Goal: Communication & Community: Connect with others

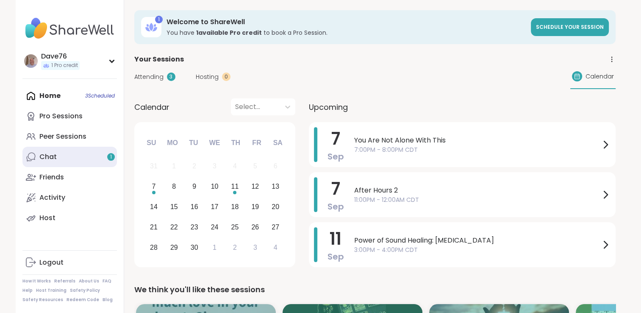
click at [57, 151] on link "Chat 1" at bounding box center [69, 157] width 95 height 20
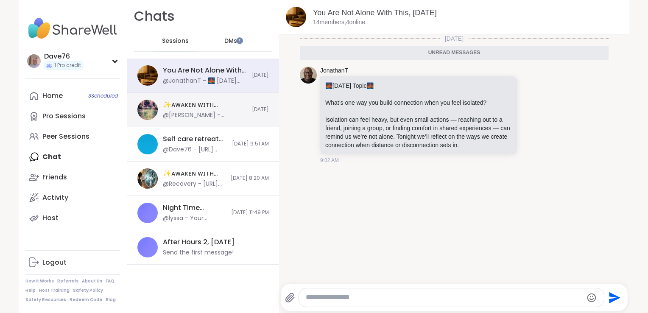
click at [178, 120] on div "✨ᴀᴡᴀᴋᴇɴ ᴡɪᴛʜ ʙᴇᴀᴜᴛɪғᴜʟ sᴏᴜʟs✨, [DATE] @[PERSON_NAME] - @Suze03 thank you, I app…" at bounding box center [203, 110] width 152 height 34
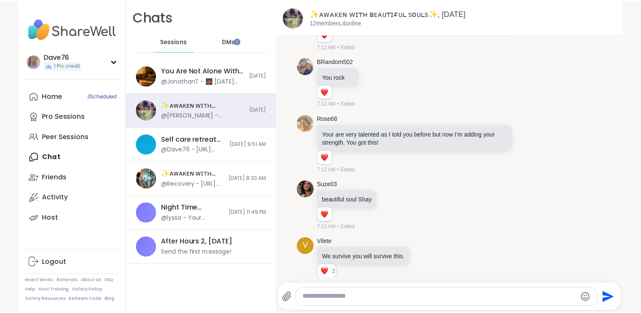
scroll to position [8150, 0]
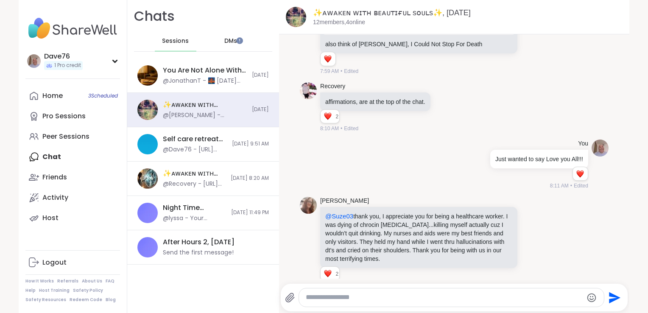
click at [230, 43] on div "DMs" at bounding box center [231, 41] width 42 height 20
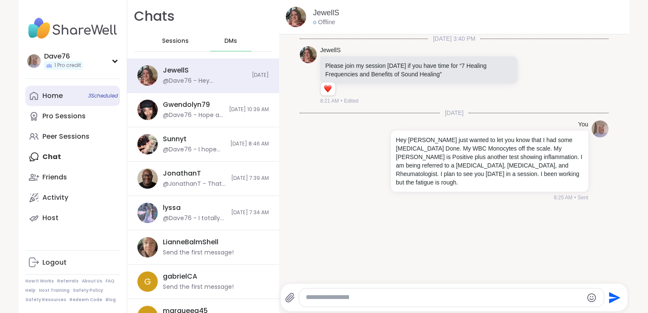
click at [53, 95] on div "Home 3 Scheduled" at bounding box center [52, 95] width 20 height 9
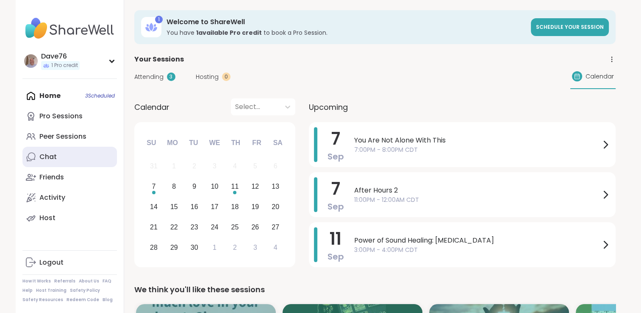
click at [64, 162] on link "Chat" at bounding box center [69, 157] width 95 height 20
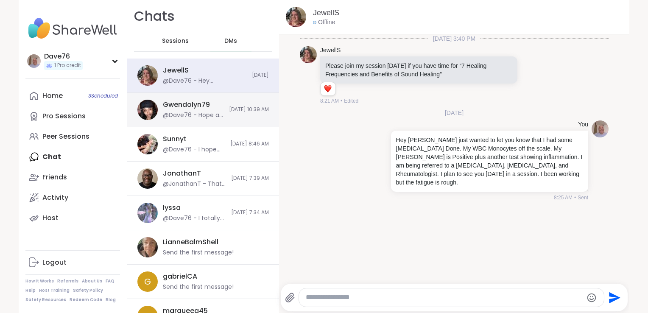
click at [179, 111] on div "@Dave76 - Hope all is well with you friend. Sending Good Vibes your way!" at bounding box center [193, 115] width 61 height 8
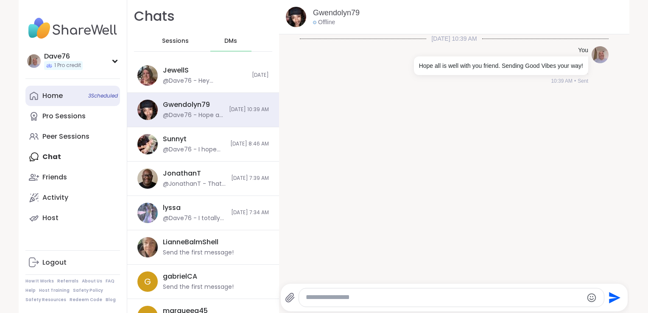
click at [53, 98] on div "Home 3 Scheduled" at bounding box center [52, 95] width 20 height 9
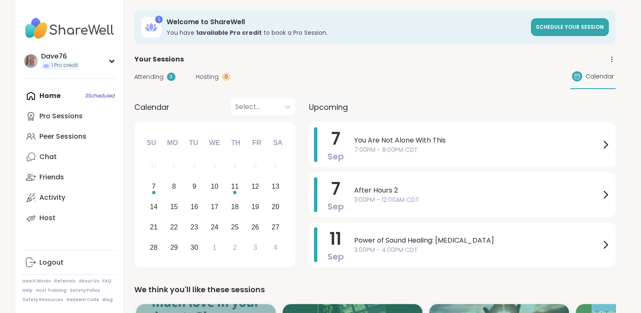
scroll to position [273, 0]
